Goal: Task Accomplishment & Management: Manage account settings

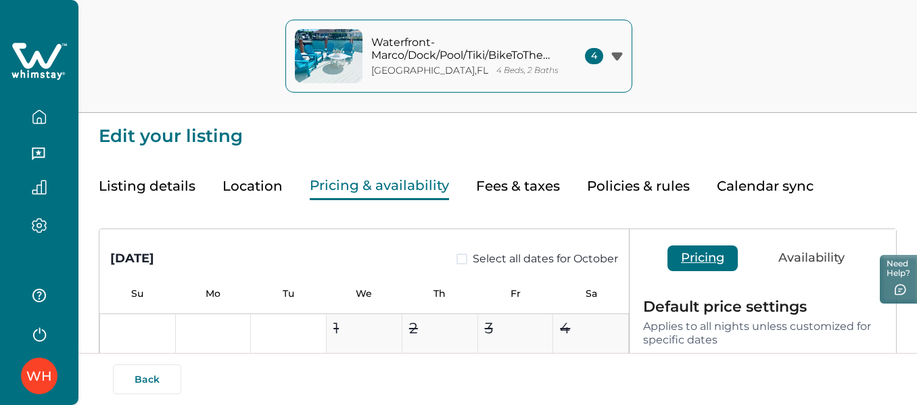
click at [40, 80] on icon at bounding box center [38, 61] width 55 height 41
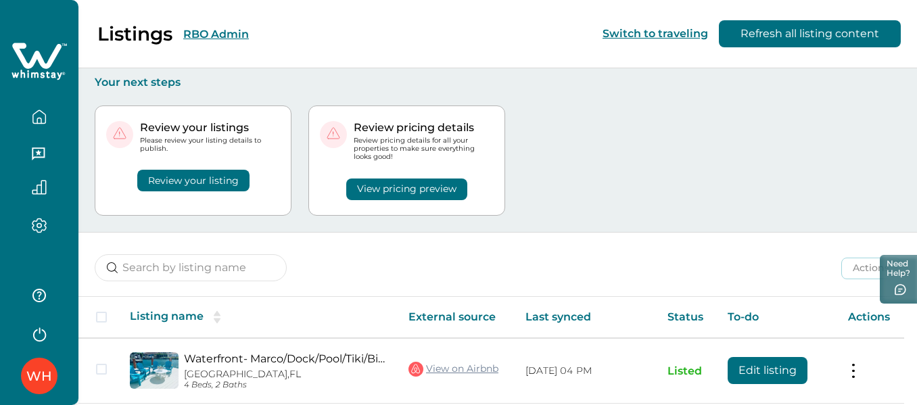
click at [216, 32] on button "RBO Admin" at bounding box center [216, 34] width 66 height 13
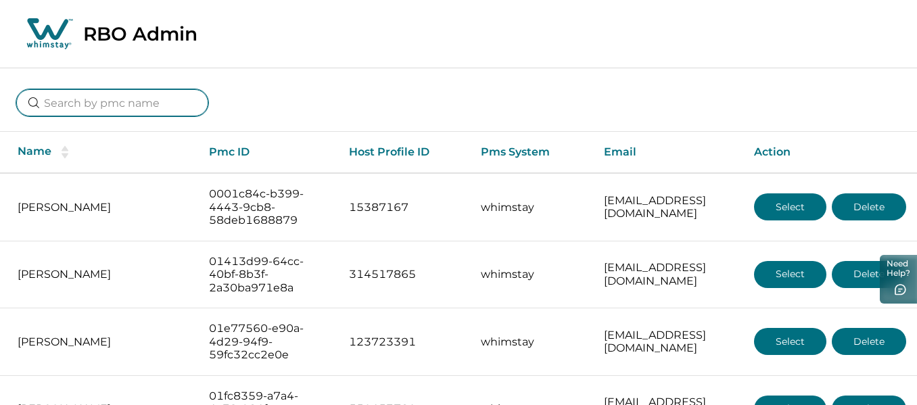
click at [132, 103] on input at bounding box center [112, 102] width 192 height 27
type input "5de883fe-82af-43f9-8696-5fadaab434a8"
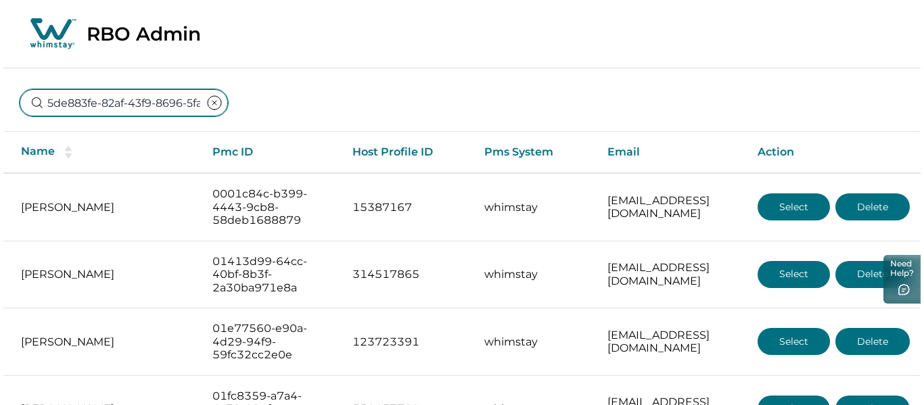
scroll to position [0, 81]
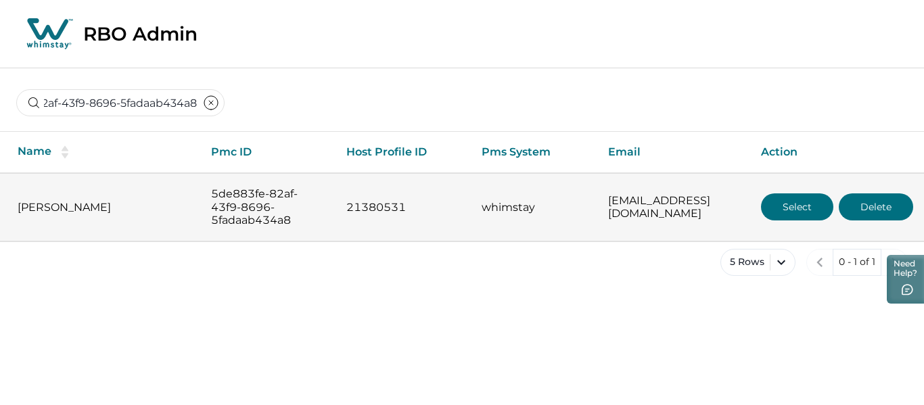
click at [796, 211] on button "Select" at bounding box center [797, 206] width 72 height 27
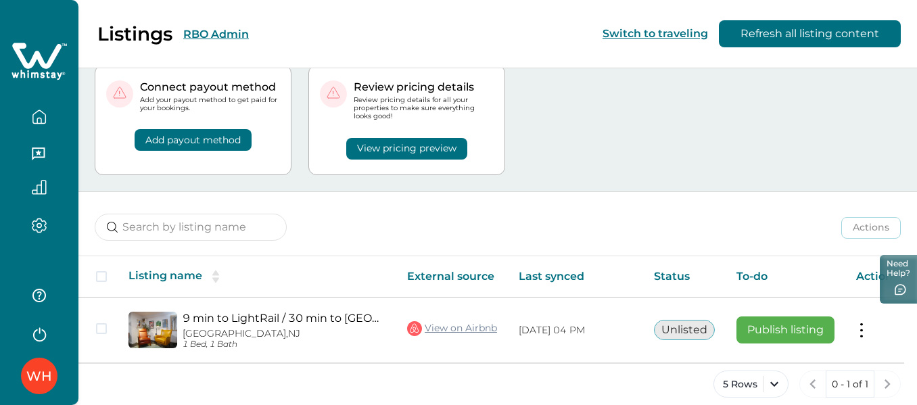
scroll to position [55, 0]
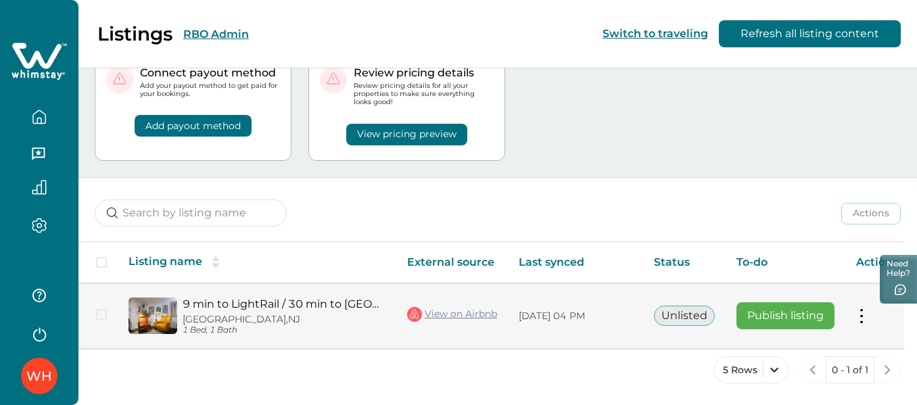
click at [233, 307] on link "9 min to LightRail / 30 min to [GEOGRAPHIC_DATA]" at bounding box center [284, 303] width 203 height 13
click at [864, 316] on button at bounding box center [861, 316] width 11 height 14
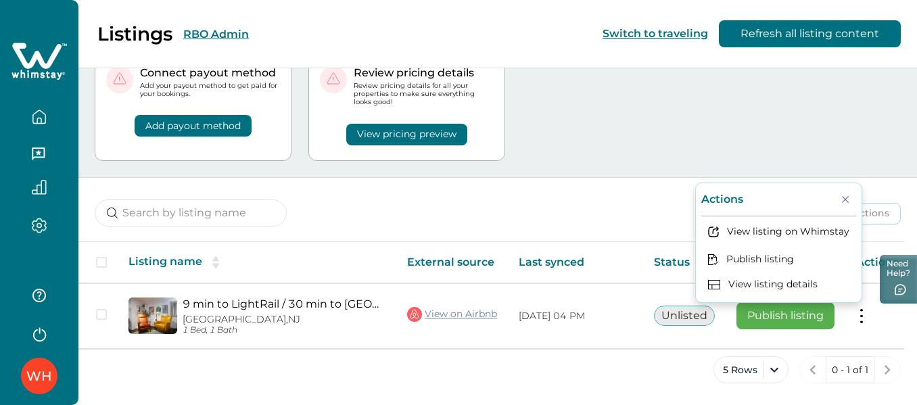
click at [573, 182] on div "Actions Actions Publish listing Unlist listing" at bounding box center [497, 203] width 838 height 50
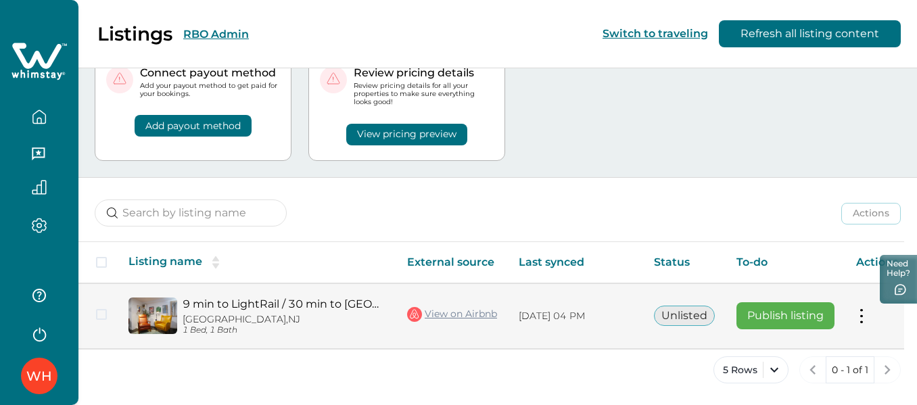
click at [452, 314] on link "View on Airbnb" at bounding box center [452, 315] width 90 height 18
click at [861, 315] on button at bounding box center [861, 316] width 11 height 14
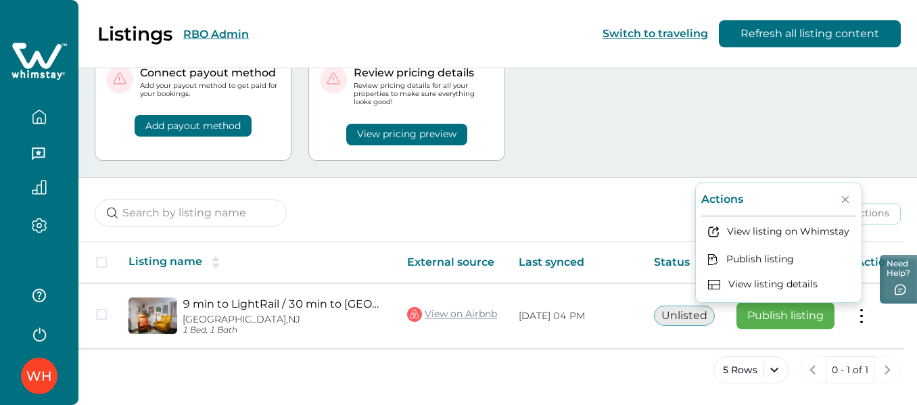
click at [509, 178] on div "Actions Actions Publish listing Unlist listing" at bounding box center [497, 203] width 838 height 50
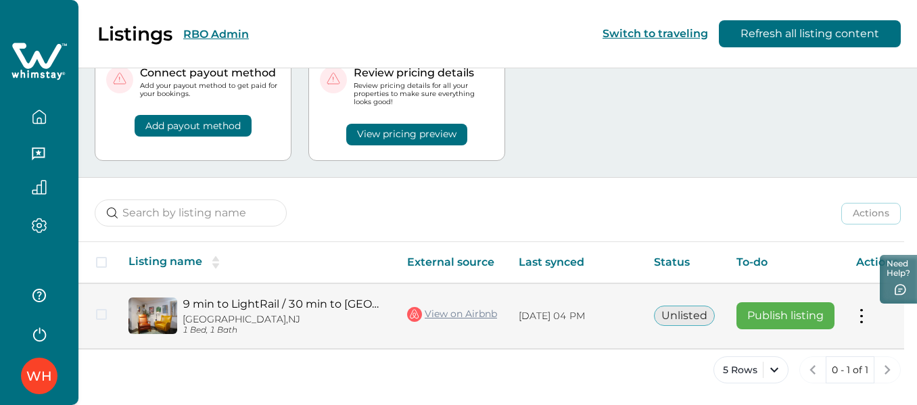
click at [777, 314] on button "Publish listing" at bounding box center [785, 315] width 98 height 27
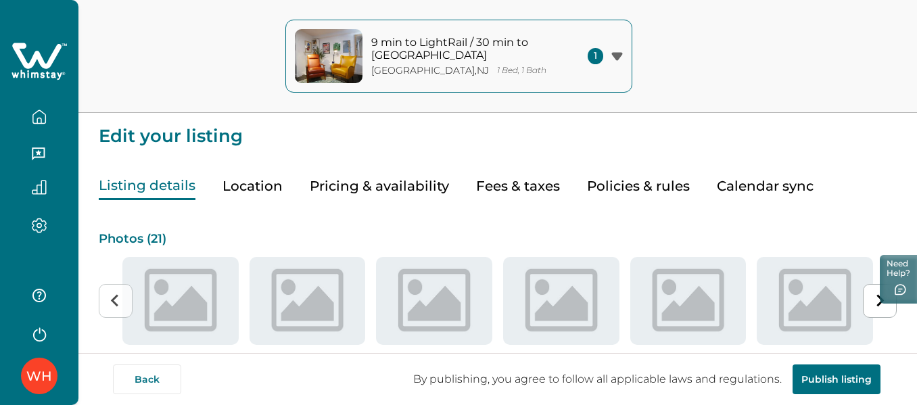
type input "15"
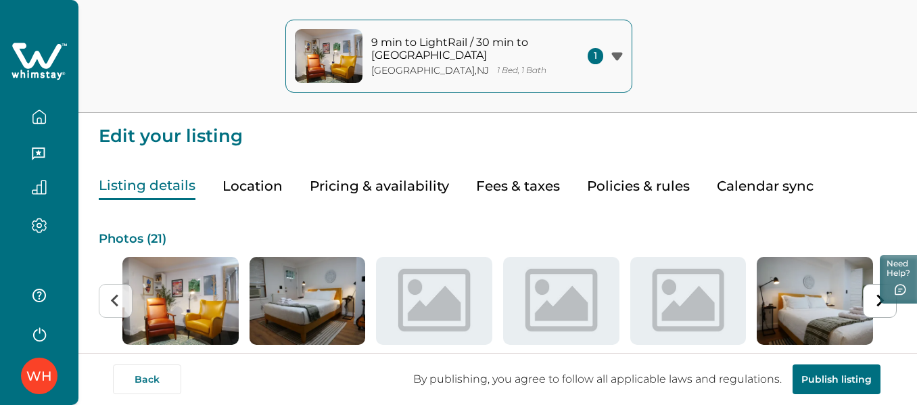
click at [381, 187] on button "Pricing & availability" at bounding box center [379, 186] width 139 height 28
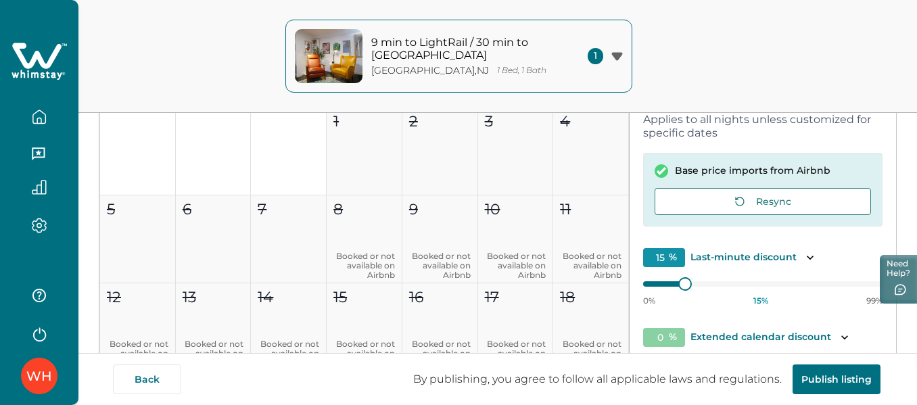
scroll to position [135, 0]
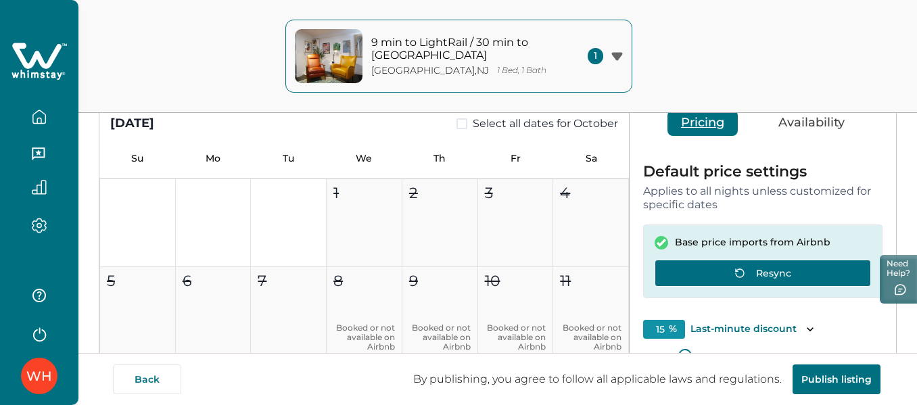
click at [772, 281] on button "Resync" at bounding box center [762, 273] width 216 height 27
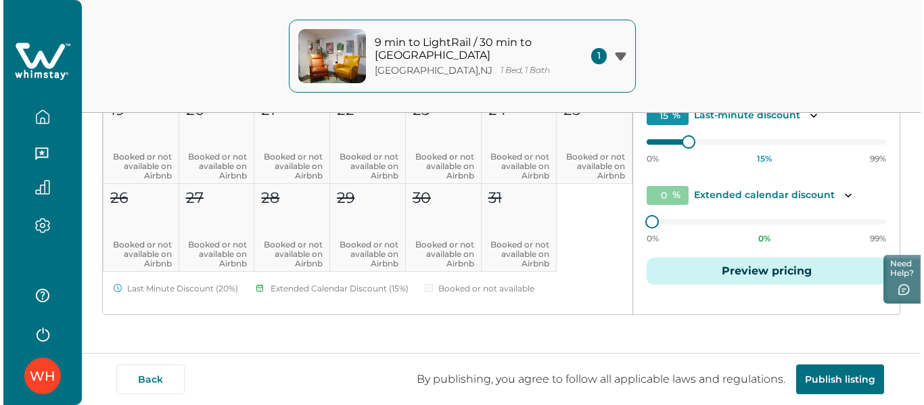
scroll to position [281, 0]
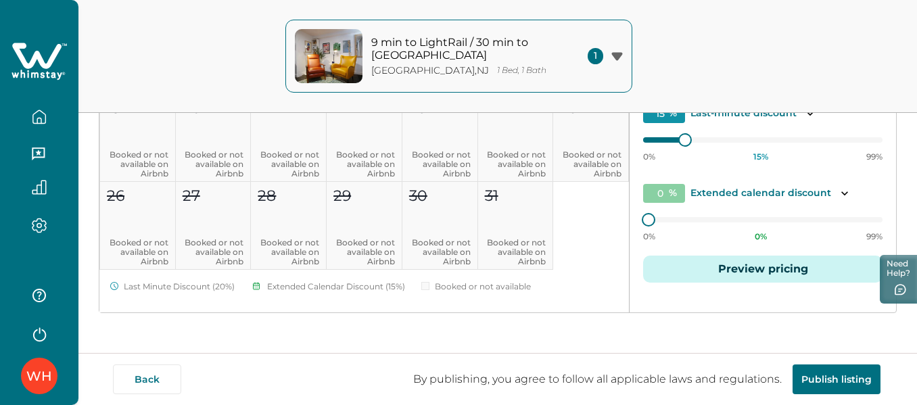
click at [763, 268] on button "Preview pricing" at bounding box center [762, 269] width 239 height 27
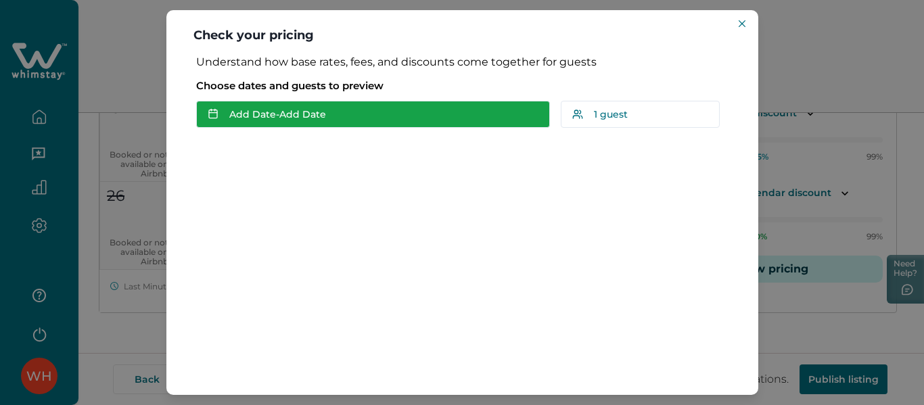
click at [325, 118] on button "Add Date - Add Date" at bounding box center [373, 114] width 354 height 27
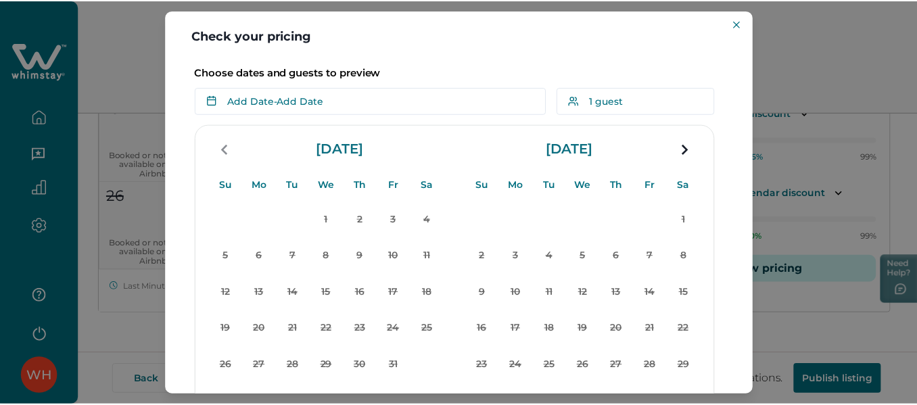
scroll to position [0, 0]
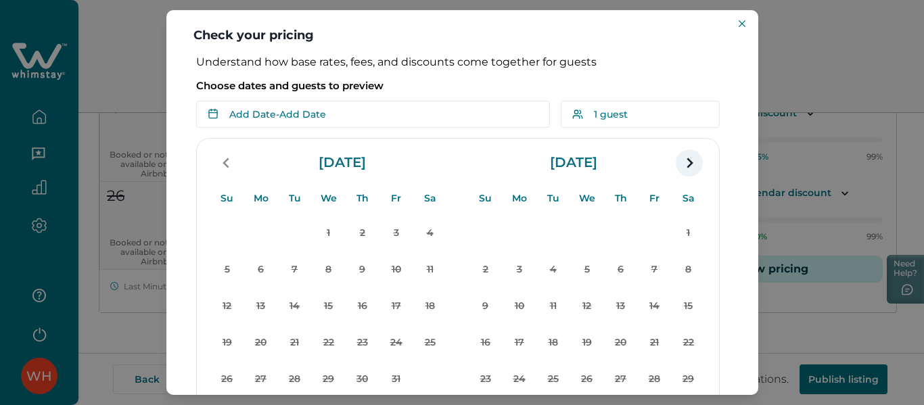
click at [686, 160] on icon "navigation button" at bounding box center [689, 163] width 22 height 24
click at [145, 93] on div "Check your pricing Understand how base rates, fees, and discounts come together…" at bounding box center [462, 202] width 924 height 405
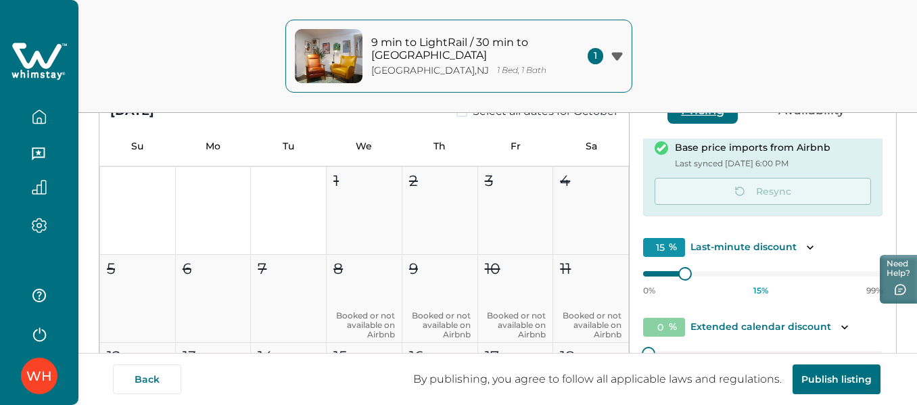
scroll to position [146, 0]
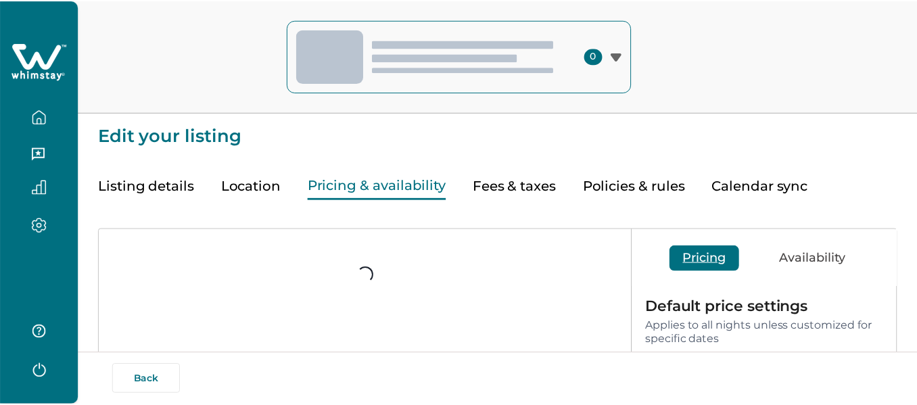
scroll to position [134, 0]
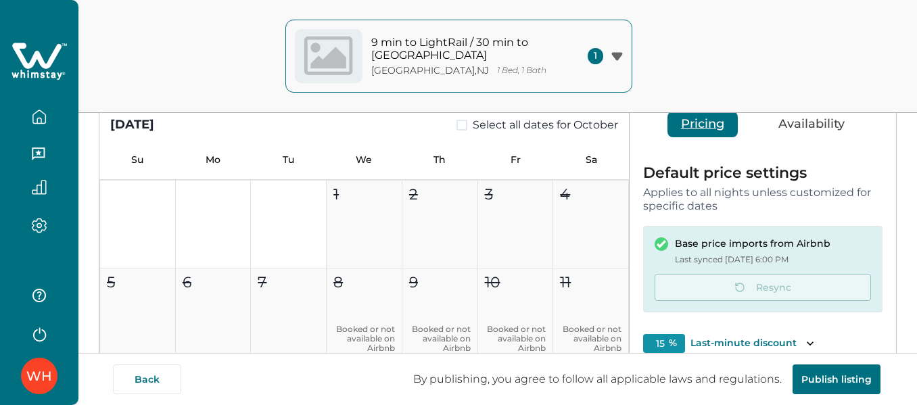
type input "15"
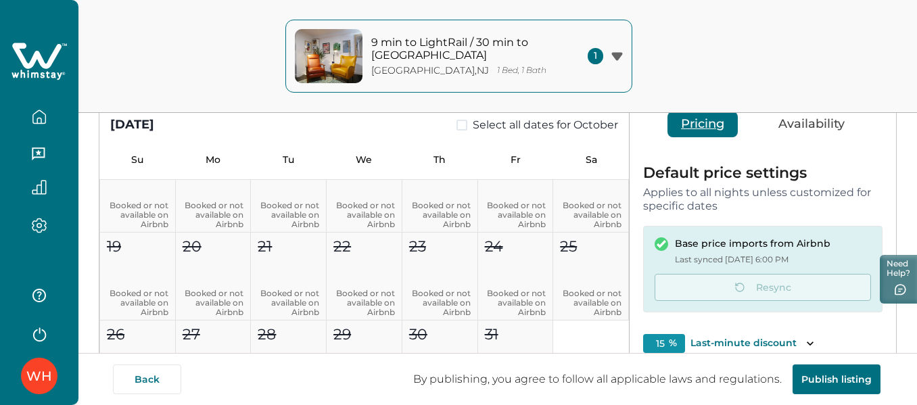
scroll to position [135, 0]
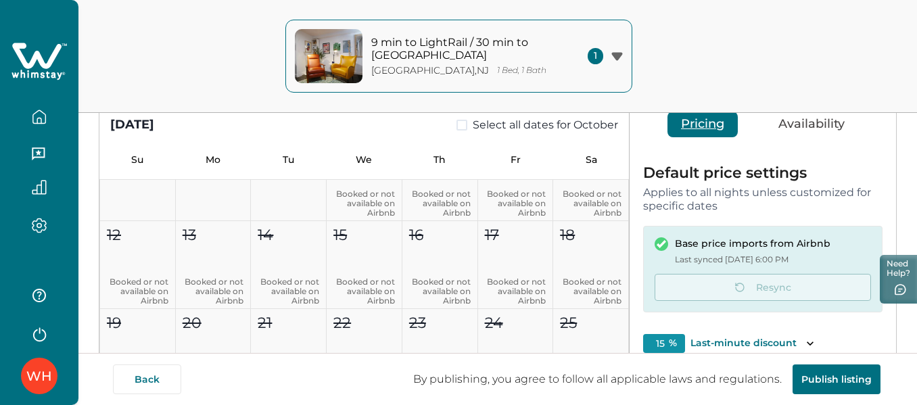
click at [711, 76] on div "9 min to LightRail / 30 min to NYC Jersey City , NJ 1 Bed, 1 Bath 1 9 min to Li…" at bounding box center [458, 56] width 917 height 113
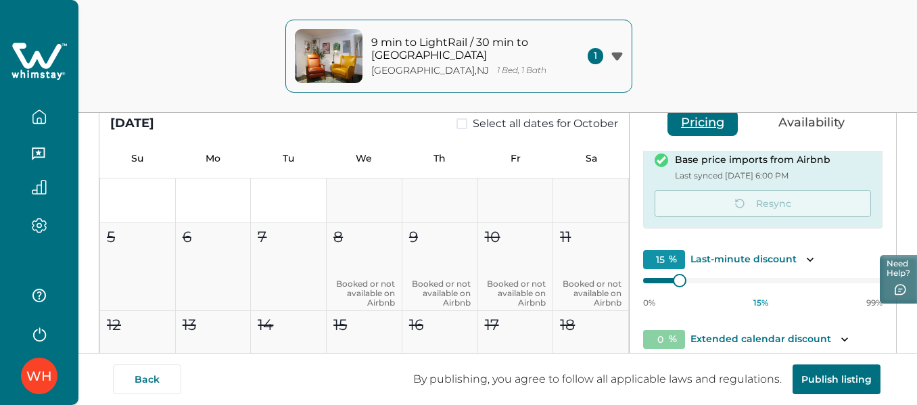
scroll to position [68, 0]
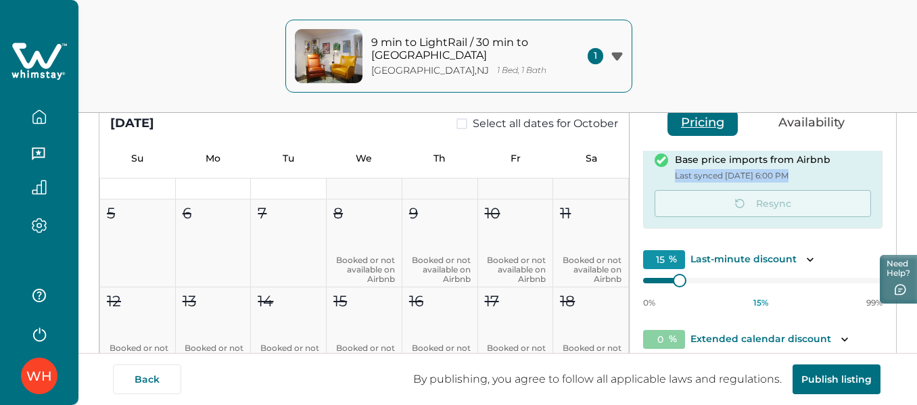
drag, startPoint x: 671, startPoint y: 174, endPoint x: 792, endPoint y: 174, distance: 121.0
click at [792, 174] on div "Base price imports from Airbnb Last synced Oct 8, 6:00 PM" at bounding box center [762, 167] width 216 height 28
